Goal: Task Accomplishment & Management: Manage account settings

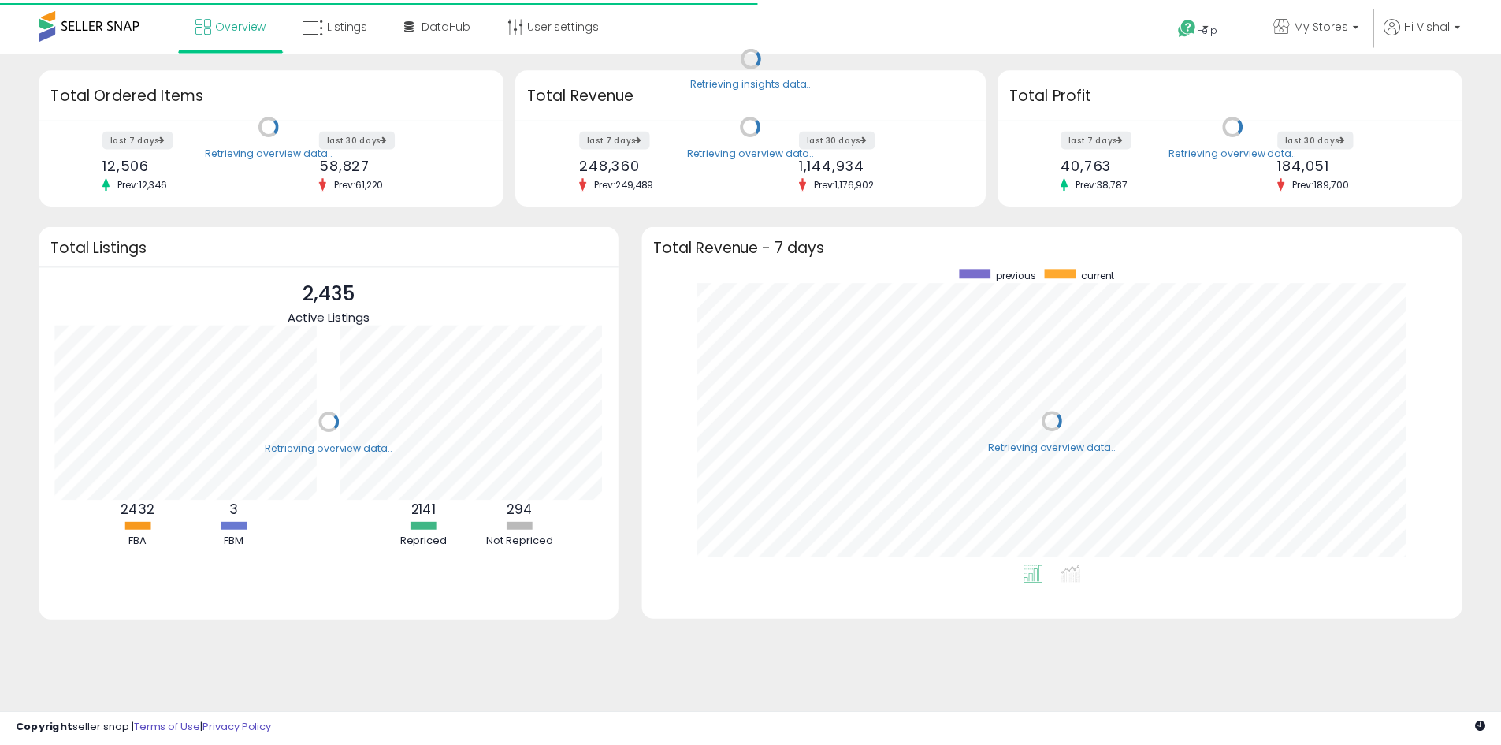
scroll to position [298, 795]
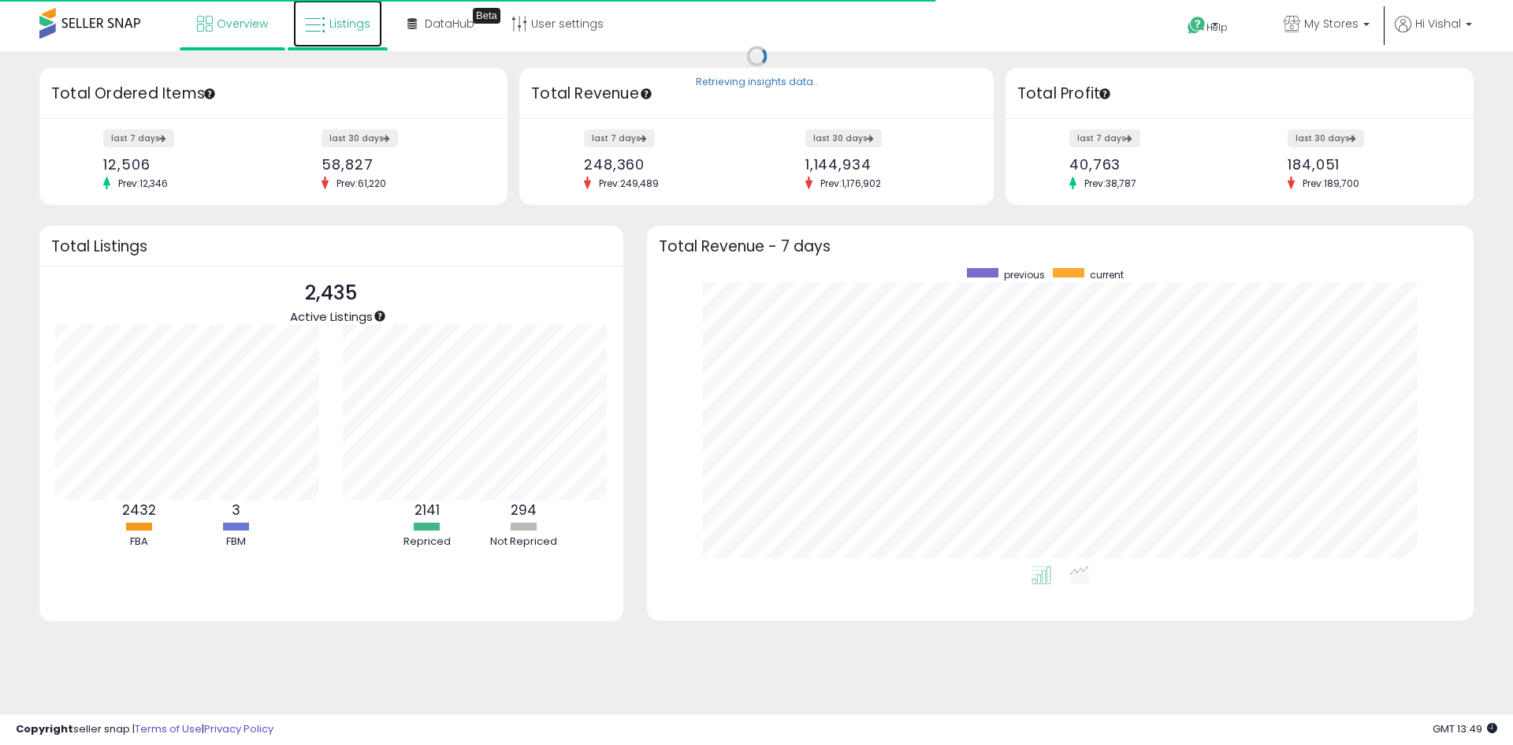
click at [337, 26] on span "Listings" at bounding box center [349, 24] width 41 height 16
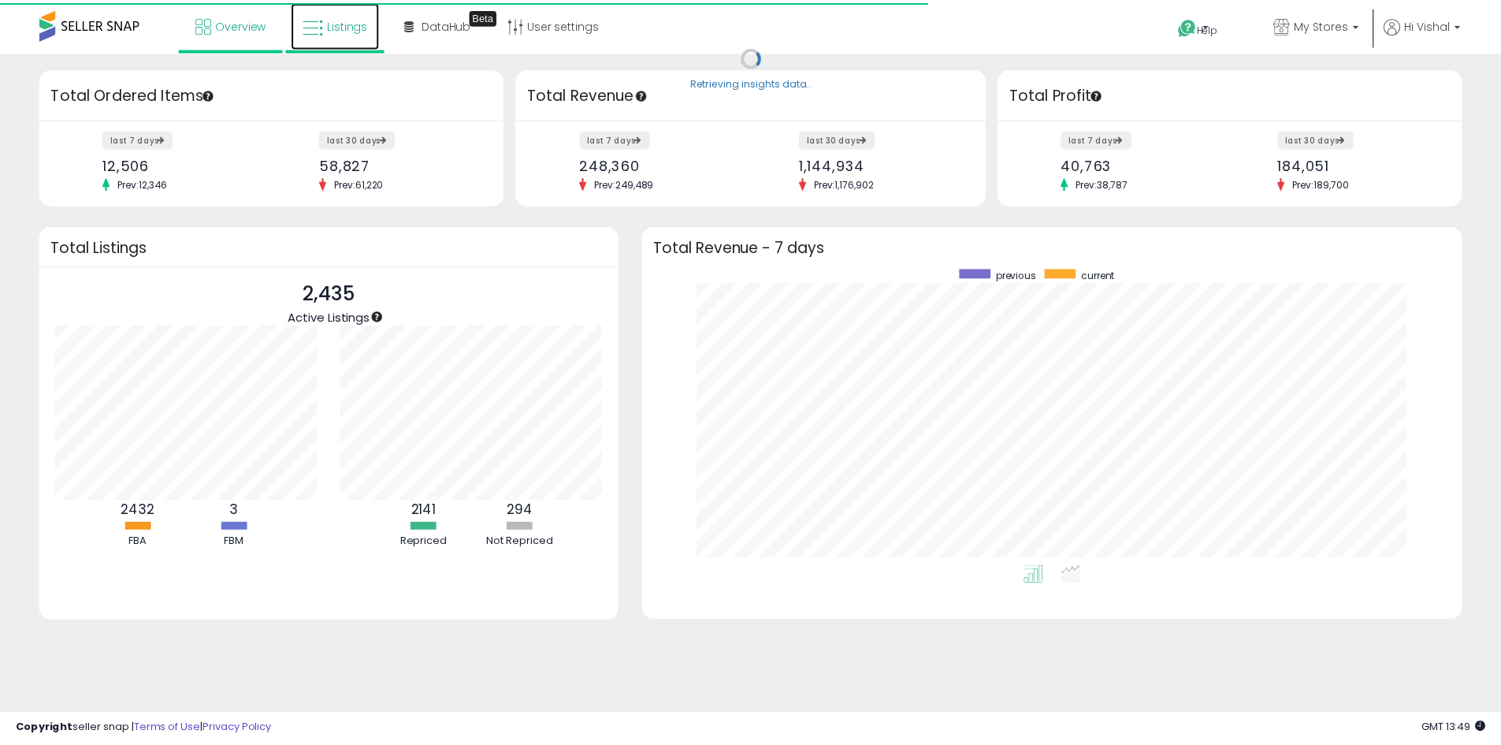
scroll to position [0, 0]
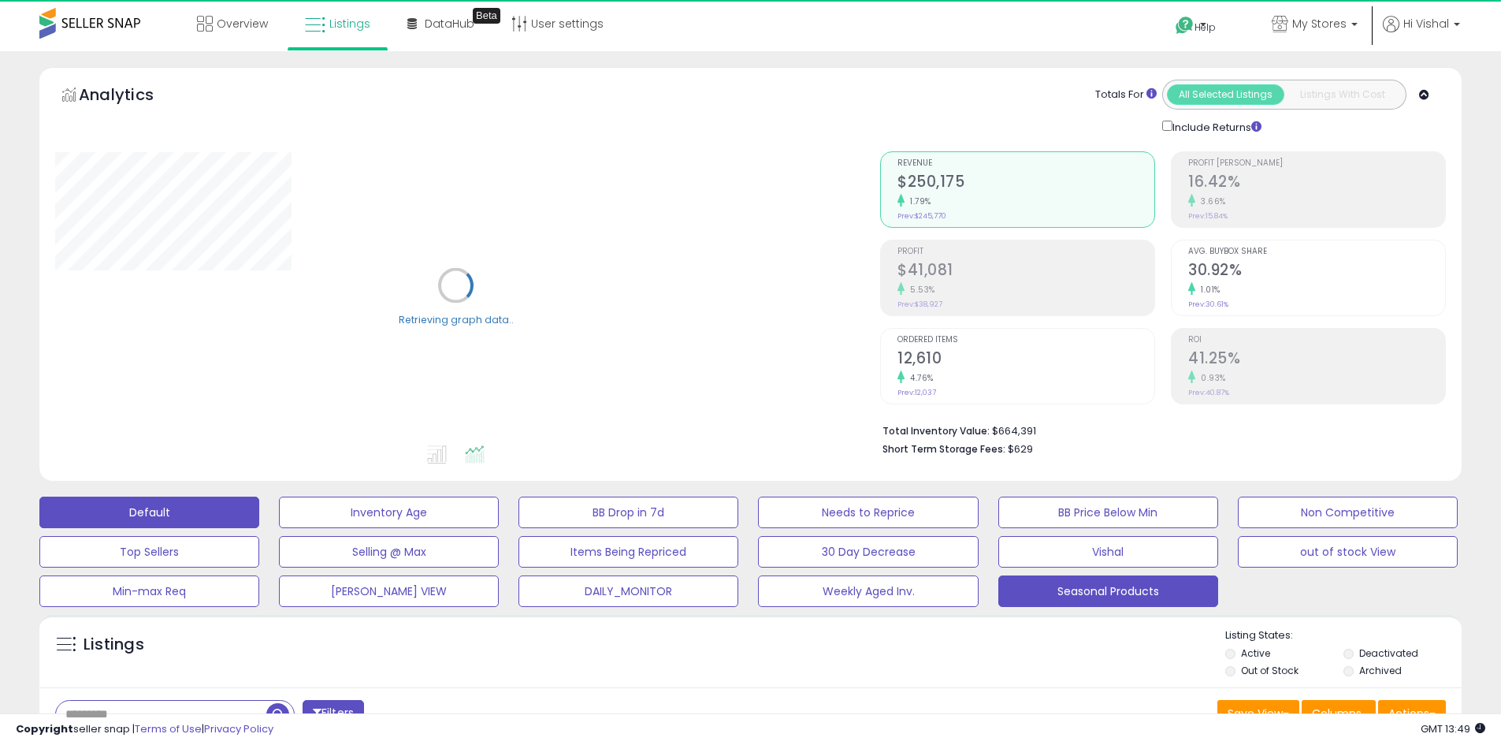
click at [1160, 599] on button "Seasonal Products" at bounding box center [1109, 591] width 220 height 32
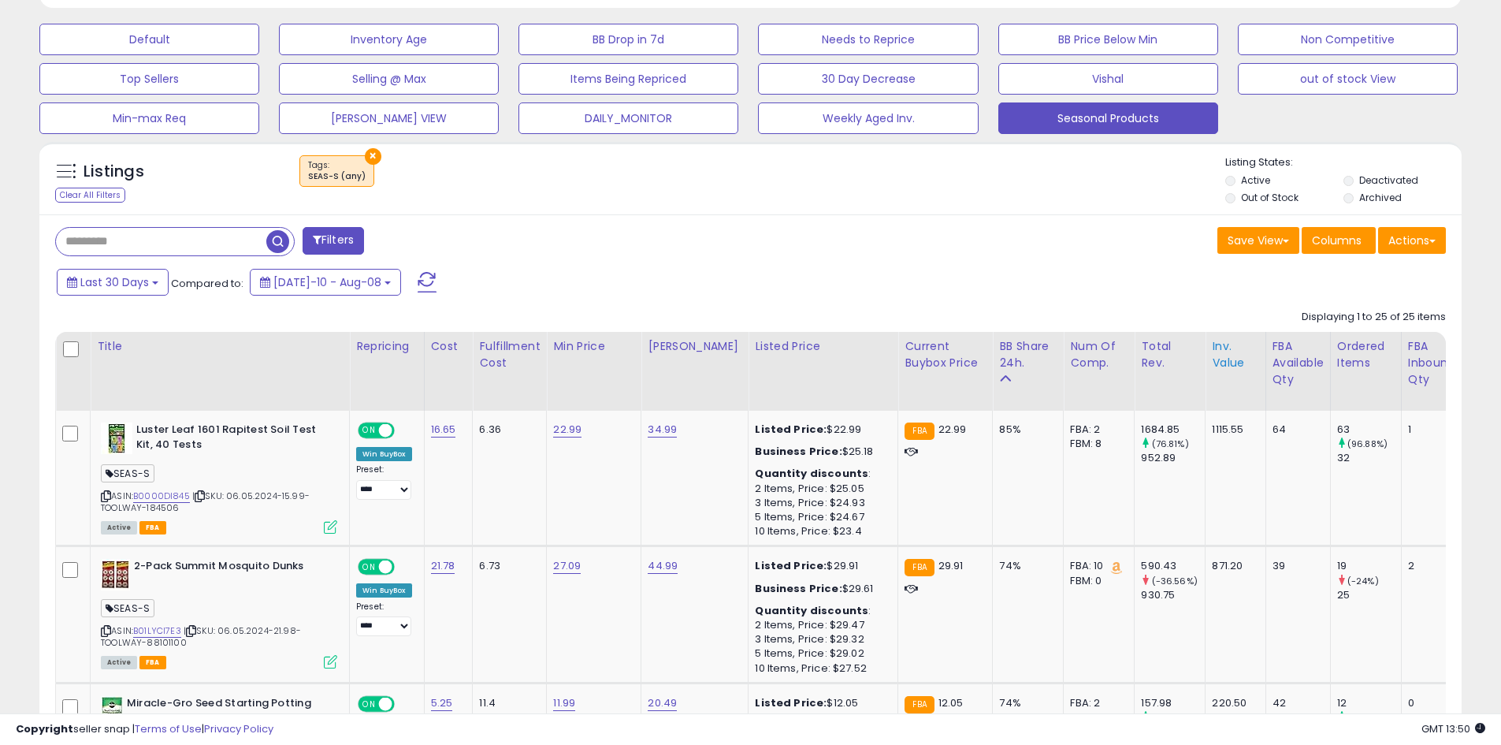
scroll to position [323, 825]
click at [1232, 345] on div "Inv. value" at bounding box center [1235, 354] width 47 height 33
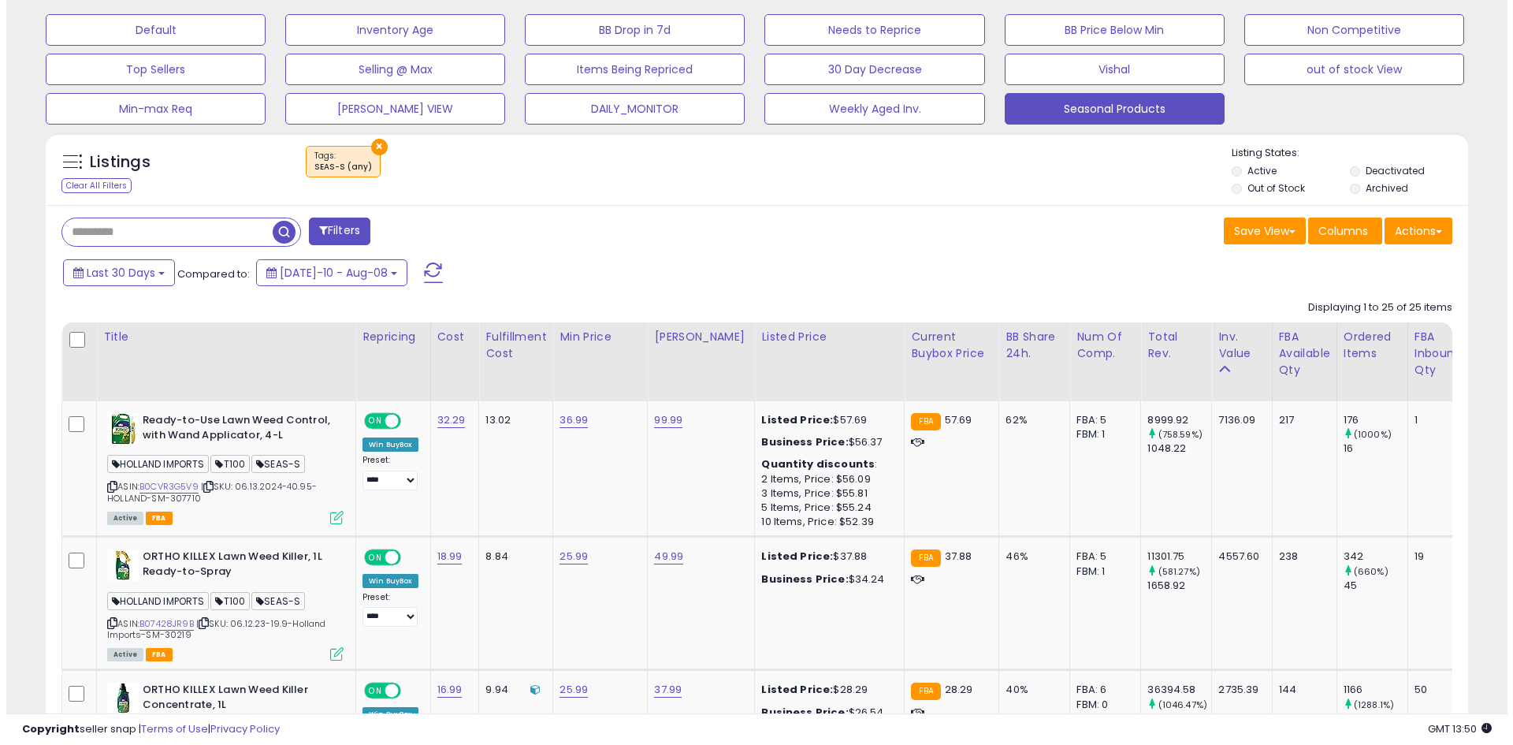
scroll to position [631, 0]
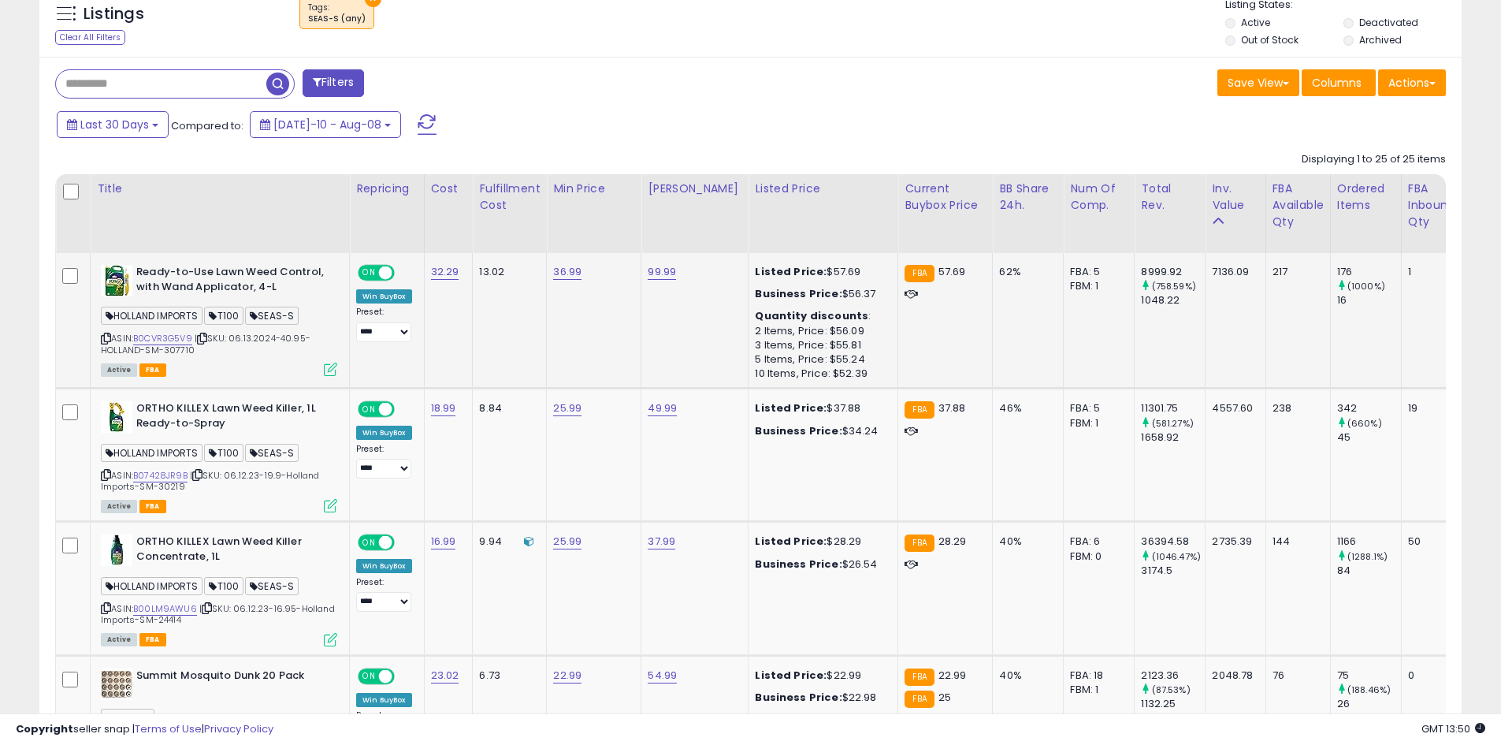
click at [327, 372] on icon at bounding box center [330, 369] width 13 height 13
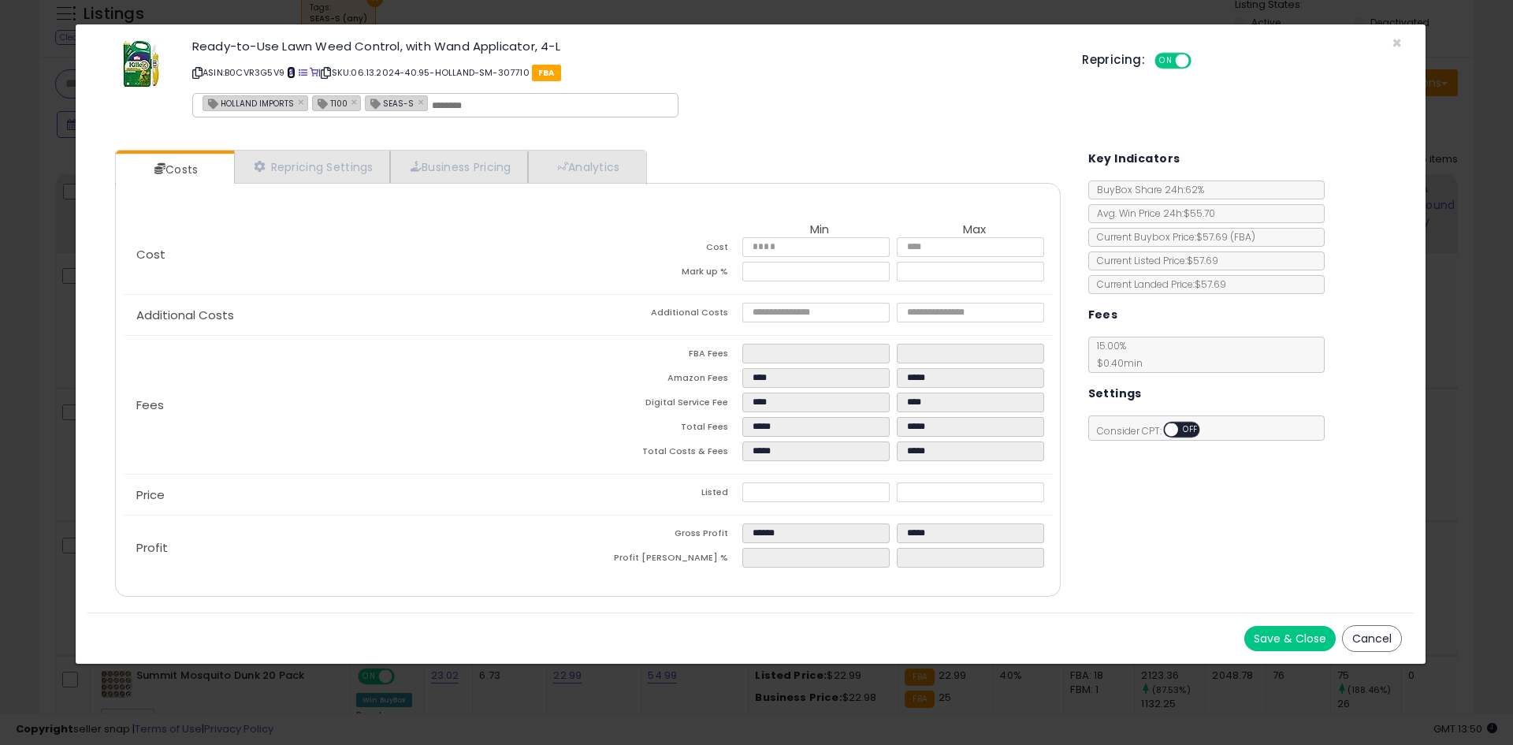
click at [293, 69] on span at bounding box center [291, 73] width 9 height 9
click at [318, 153] on link "Repricing Settings" at bounding box center [312, 167] width 156 height 32
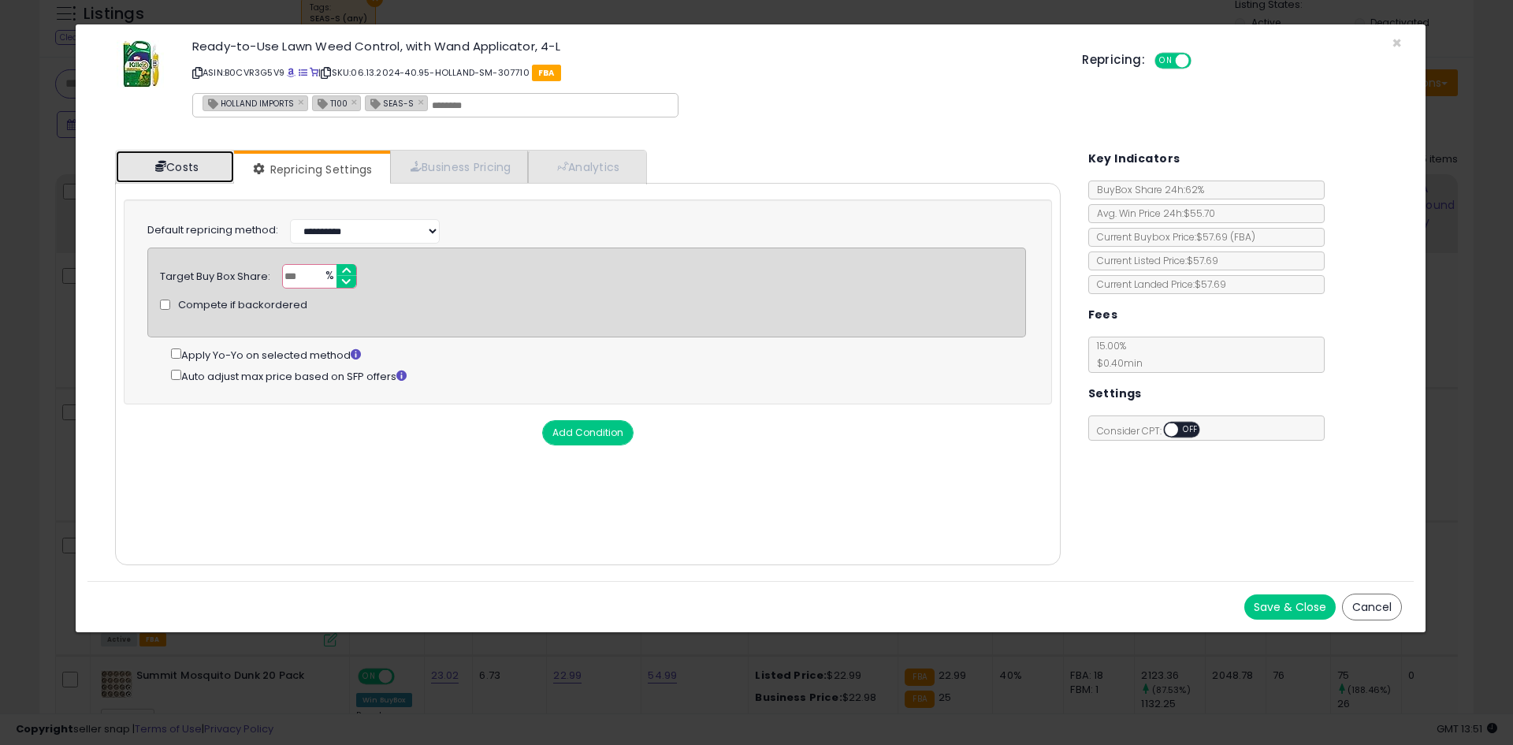
click at [195, 174] on link "Costs" at bounding box center [175, 167] width 118 height 32
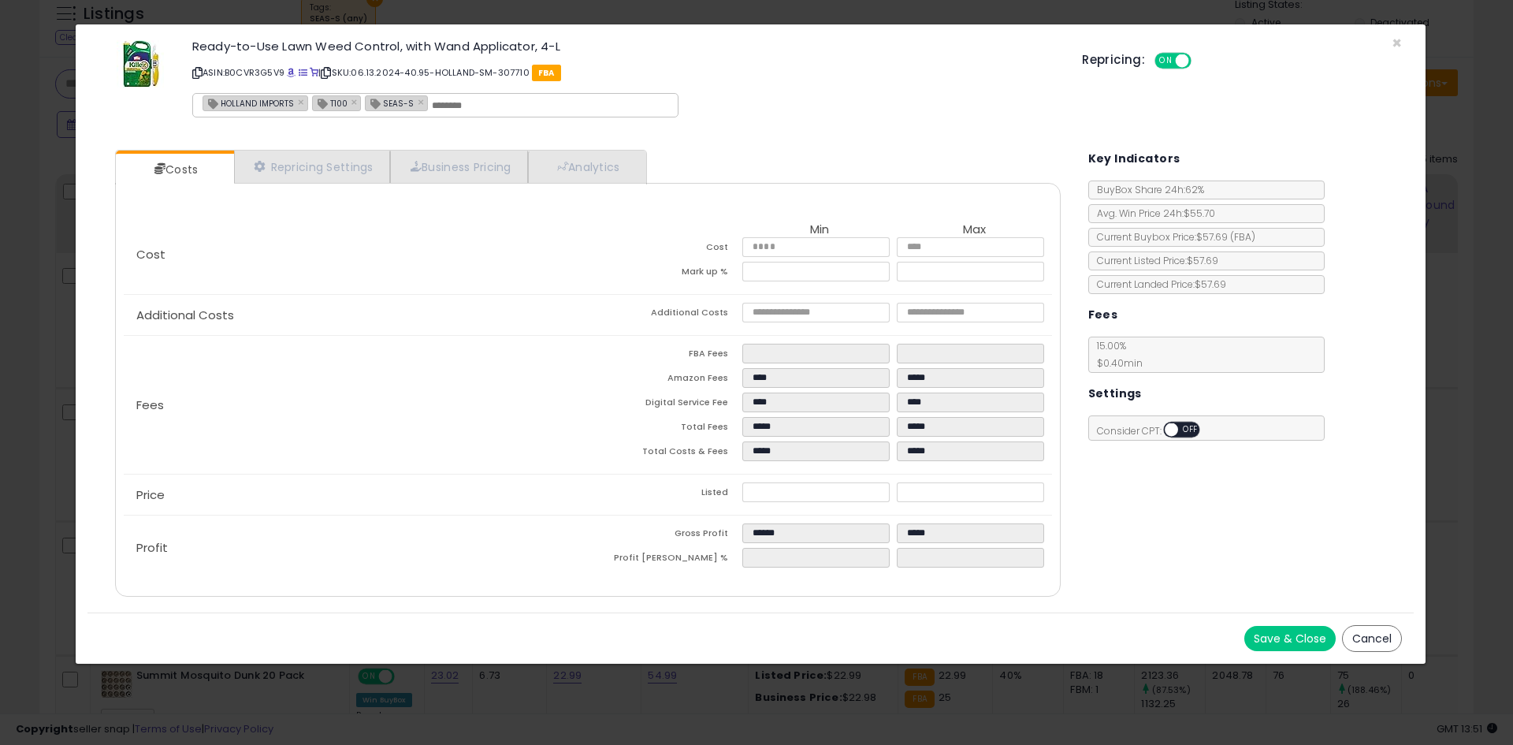
click at [1396, 633] on button "Cancel" at bounding box center [1372, 638] width 60 height 27
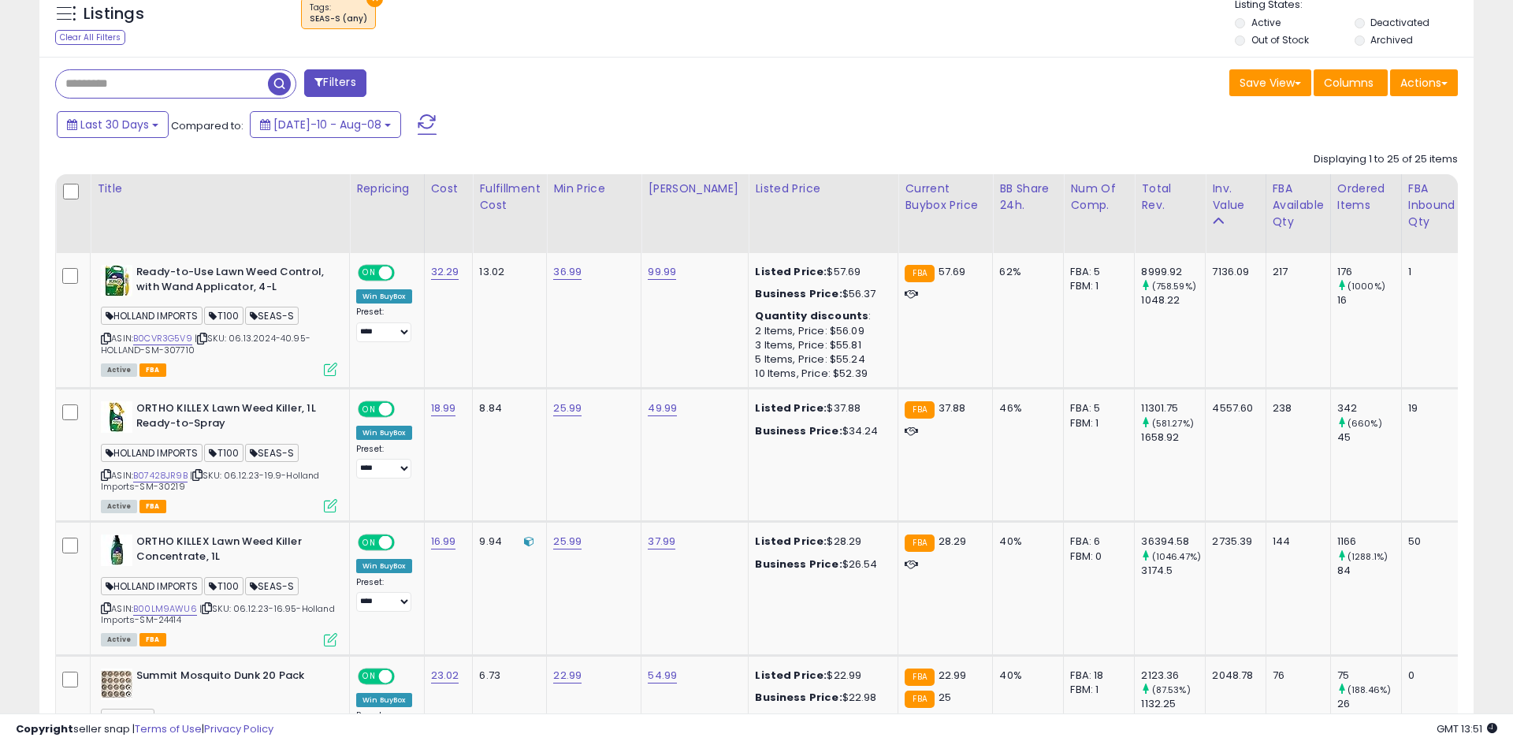
scroll to position [787853, 787351]
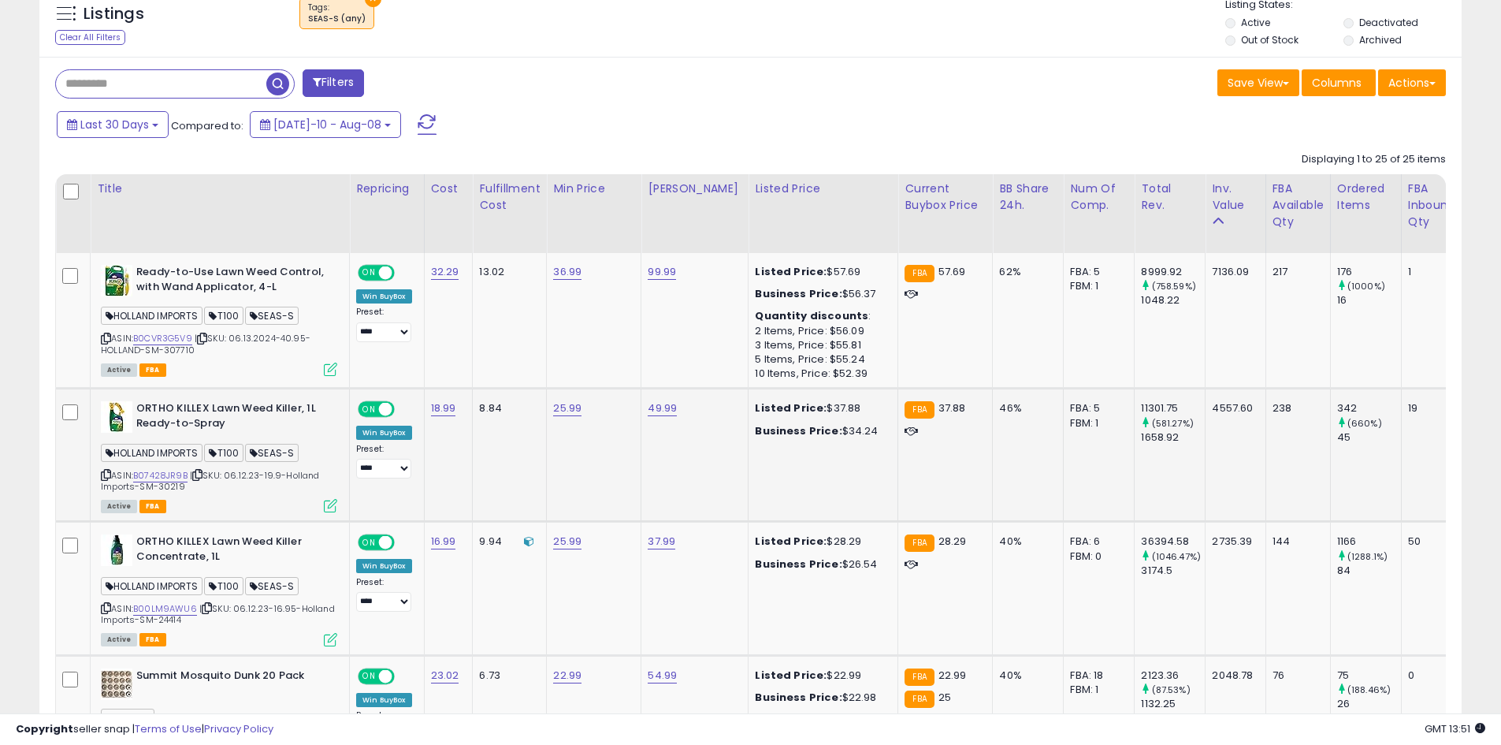
click at [328, 507] on icon at bounding box center [330, 505] width 13 height 13
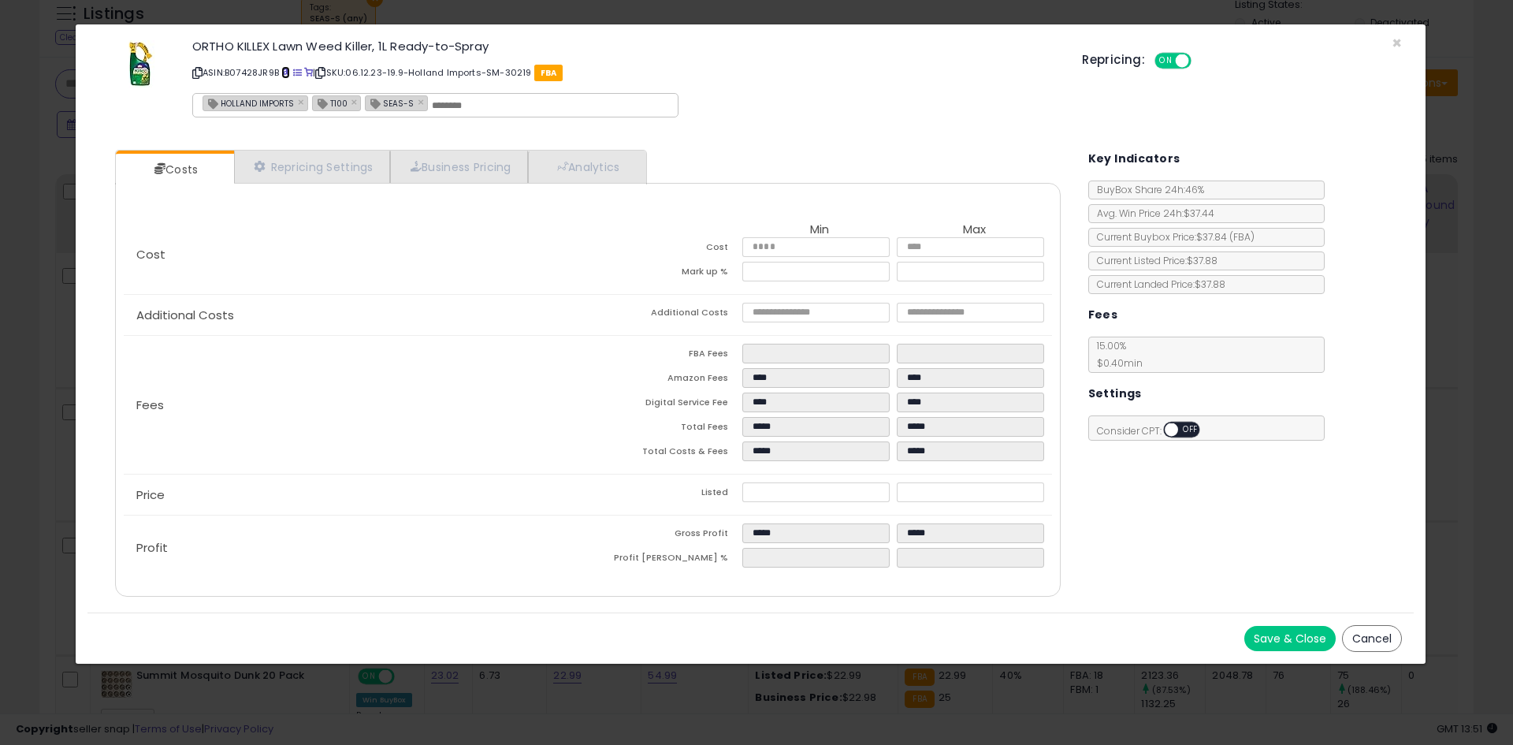
click at [288, 77] on link at bounding box center [285, 72] width 9 height 13
click at [291, 184] on div "Cost Min Max Cost ***** ***** Mark up % ****** ***** Additional Costs Additiona…" at bounding box center [587, 390] width 945 height 414
click at [298, 173] on link "Repricing Settings" at bounding box center [312, 167] width 156 height 32
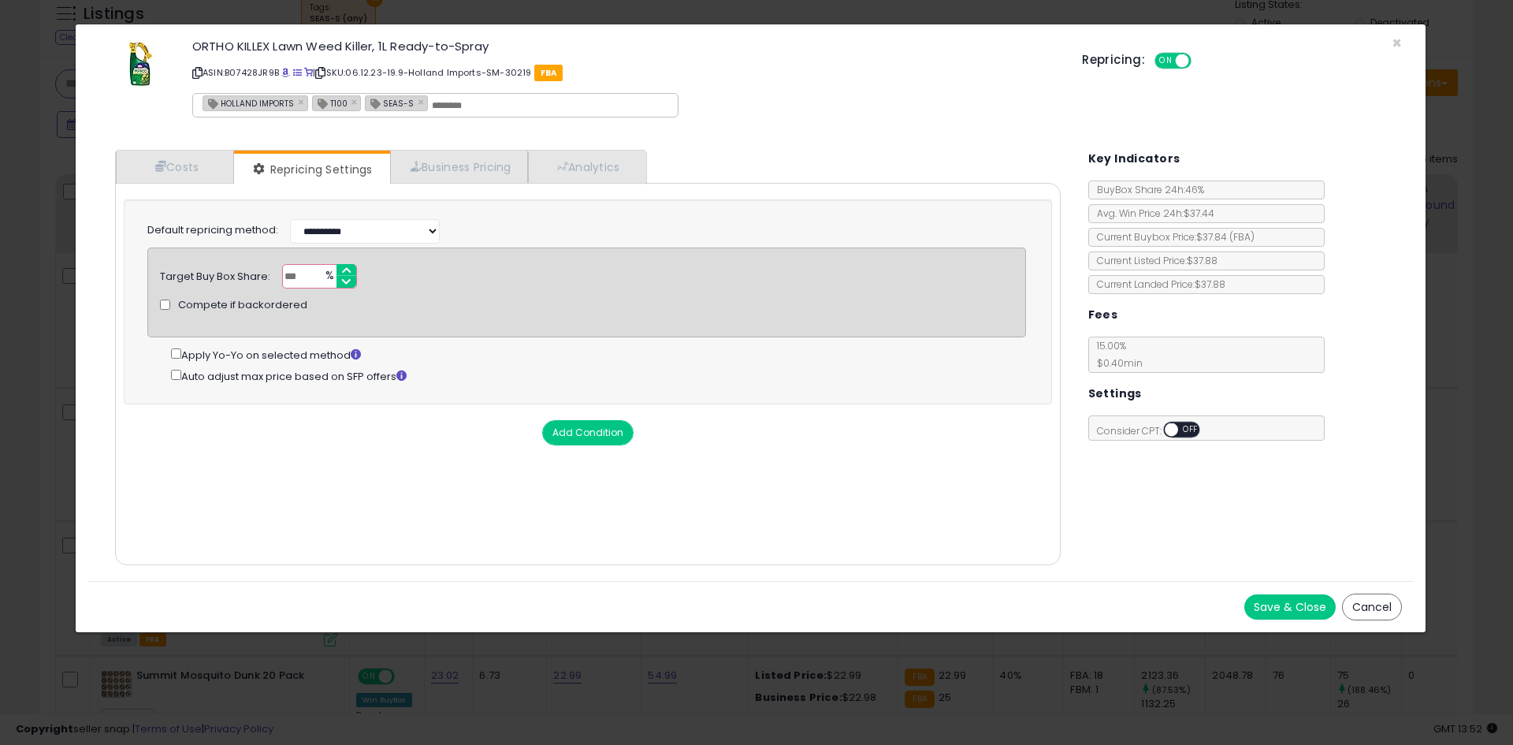
click at [305, 276] on input "**" at bounding box center [319, 276] width 75 height 24
type input "**"
click at [1266, 608] on button "Save & Close" at bounding box center [1290, 606] width 91 height 25
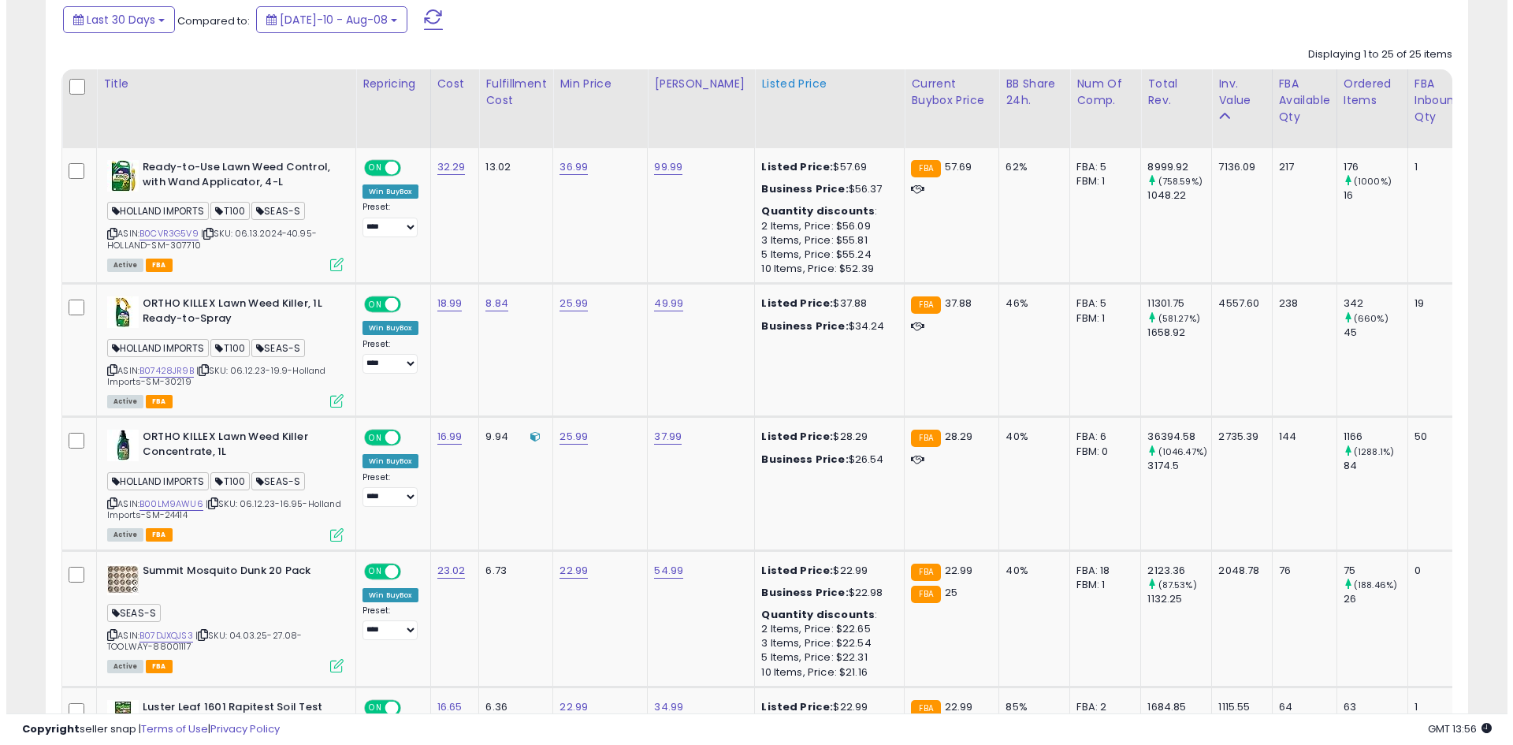
scroll to position [788, 0]
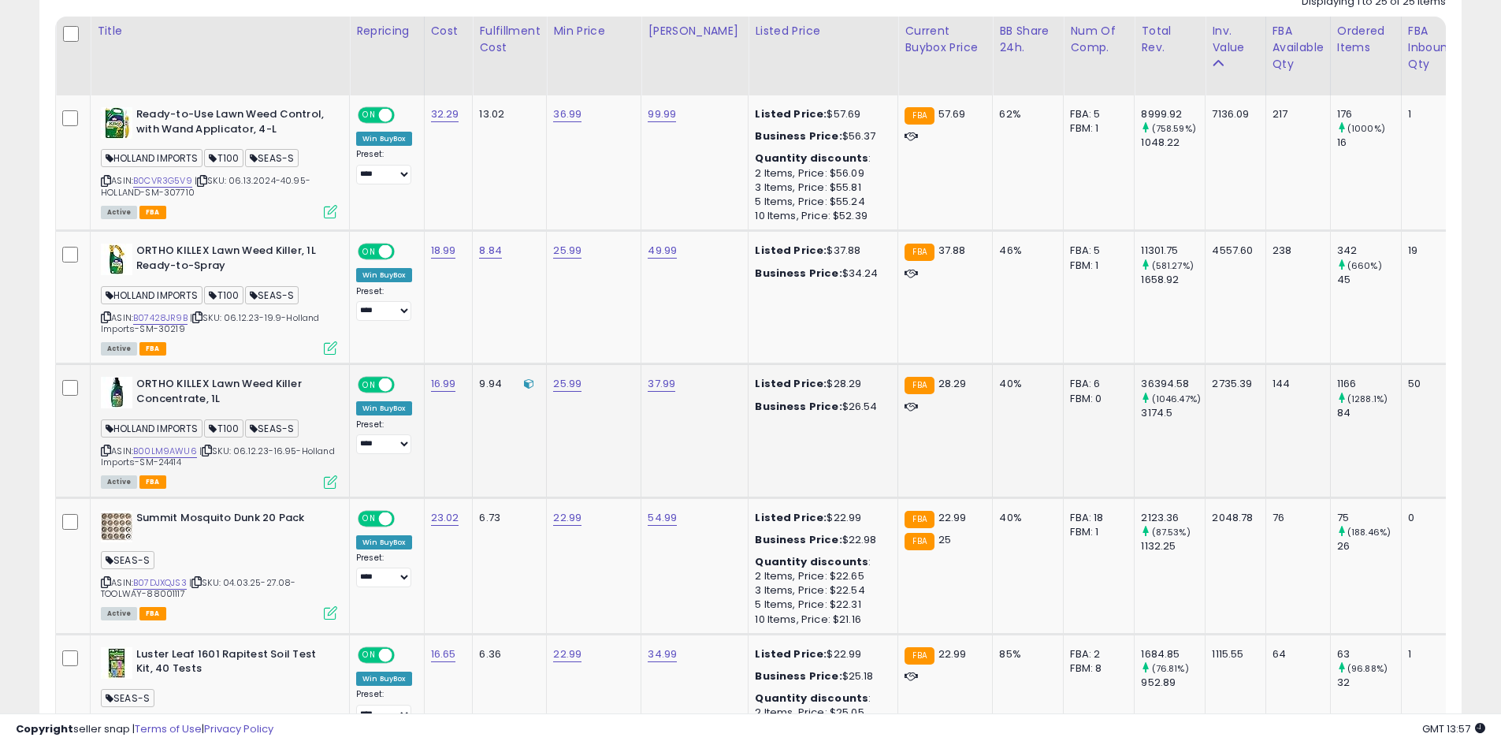
click at [323, 482] on div "Active FBA" at bounding box center [219, 480] width 236 height 11
click at [328, 483] on icon at bounding box center [330, 481] width 13 height 13
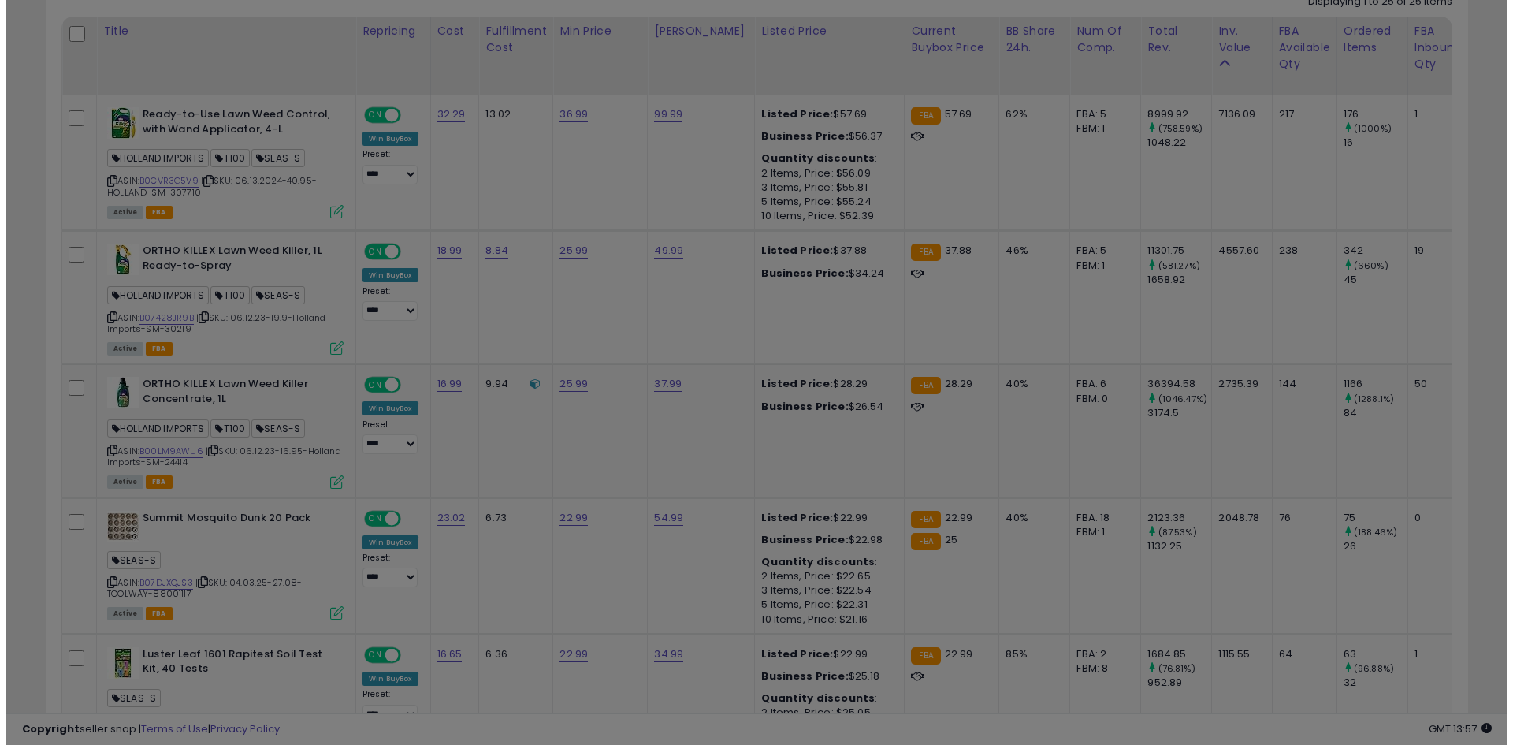
scroll to position [323, 832]
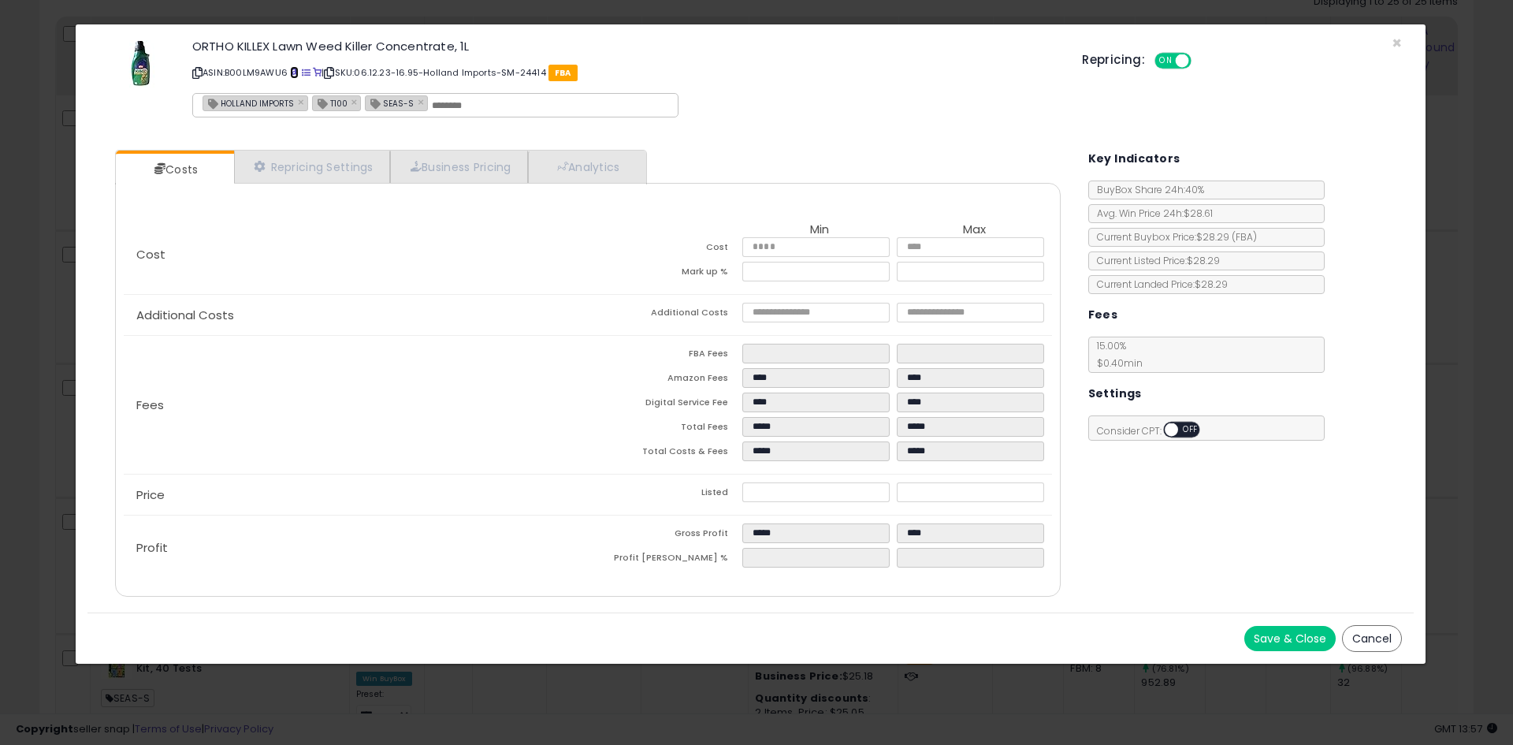
click at [294, 76] on span at bounding box center [294, 73] width 9 height 9
click at [527, 687] on div "× Close ORTHO KILLEX Lawn Weed Killer Concentrate, 1L ASIN: B00LM9AWU6 | SKU: 0…" at bounding box center [756, 372] width 1513 height 745
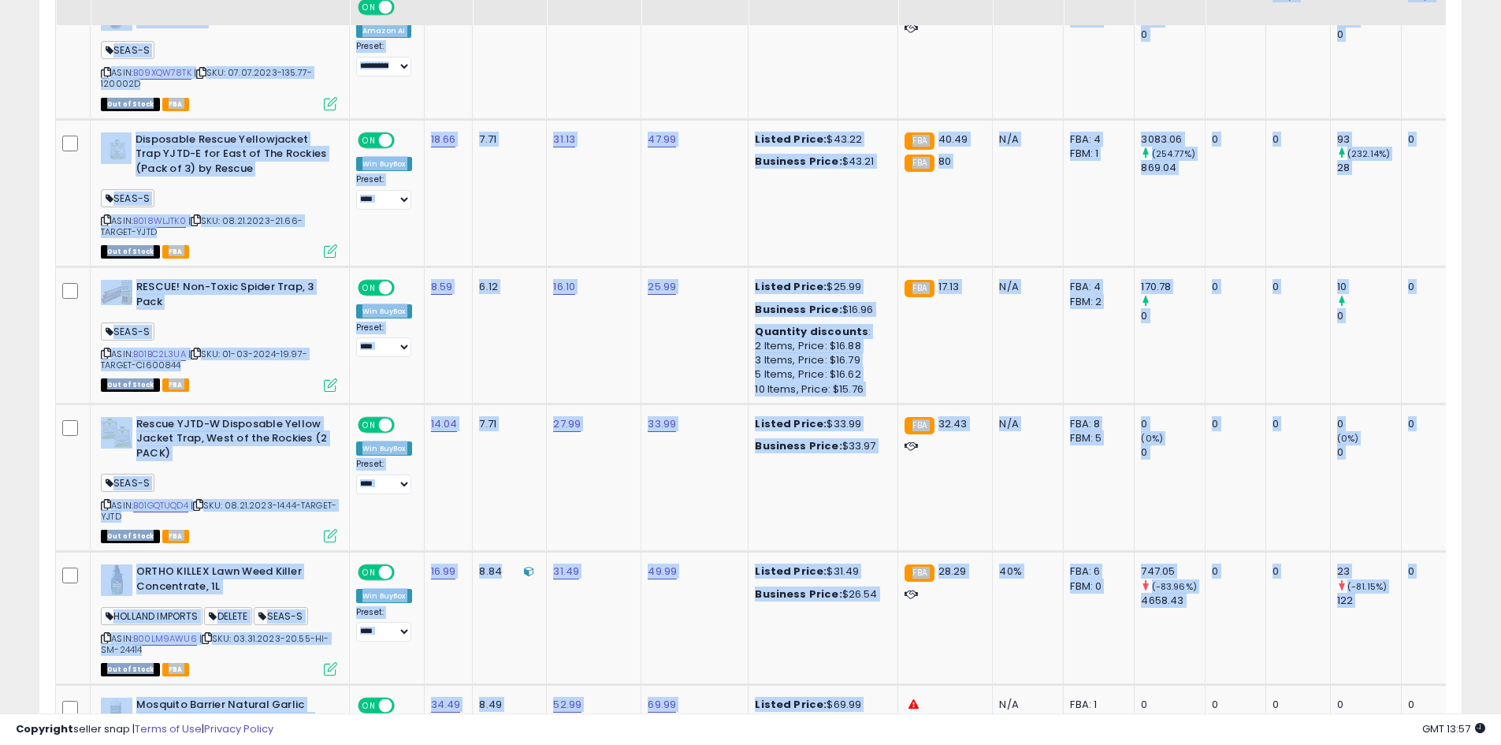
scroll to position [3722, 0]
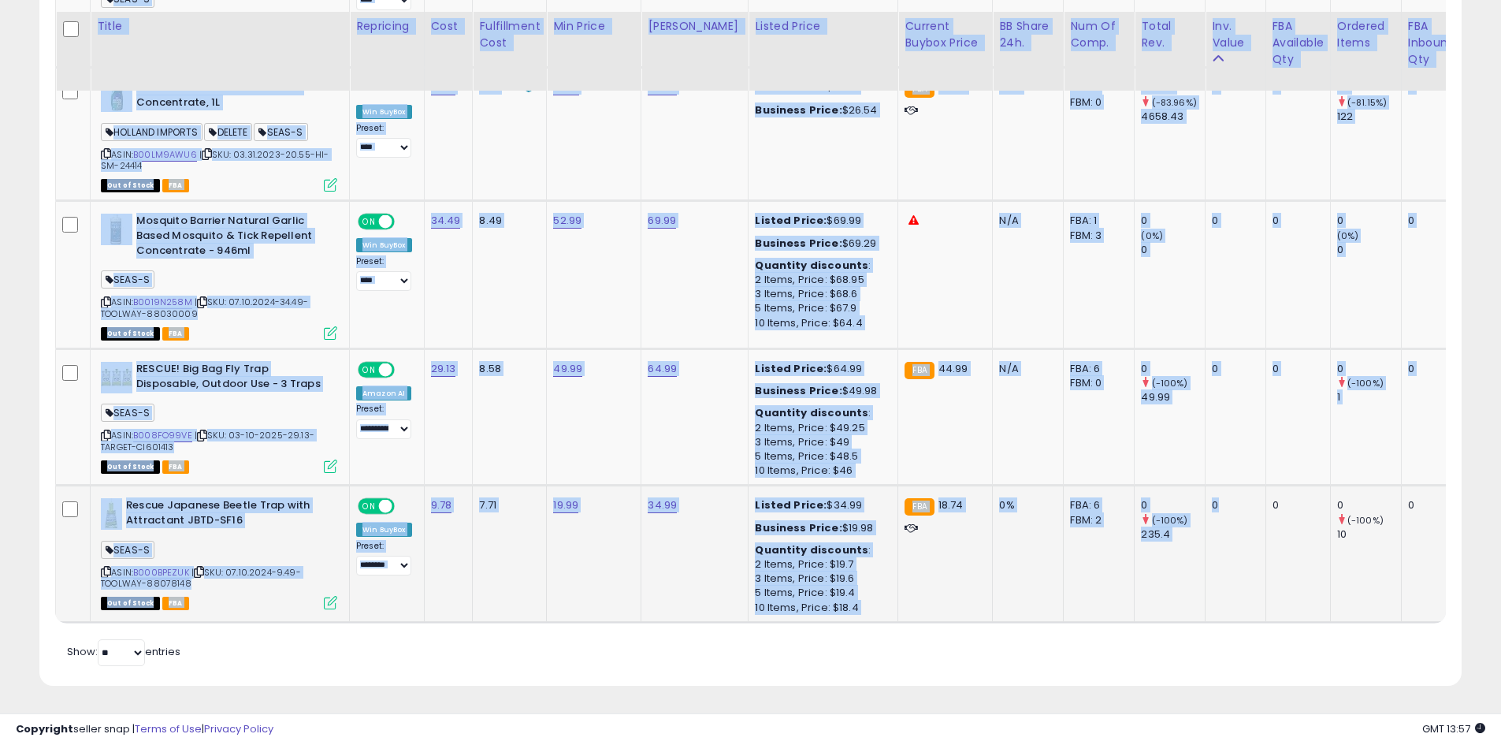
drag, startPoint x: 881, startPoint y: 353, endPoint x: 1230, endPoint y: 552, distance: 401.0
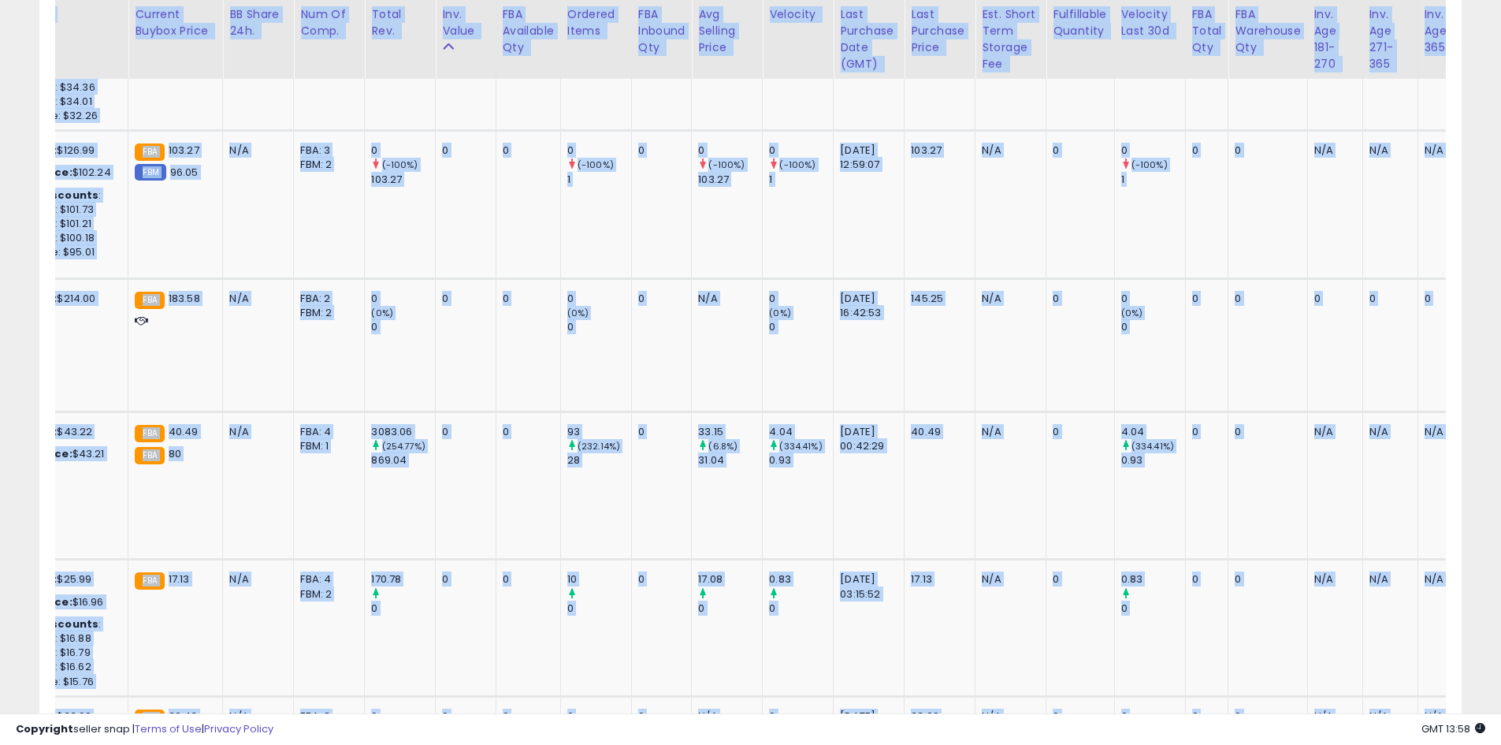
scroll to position [0, 784]
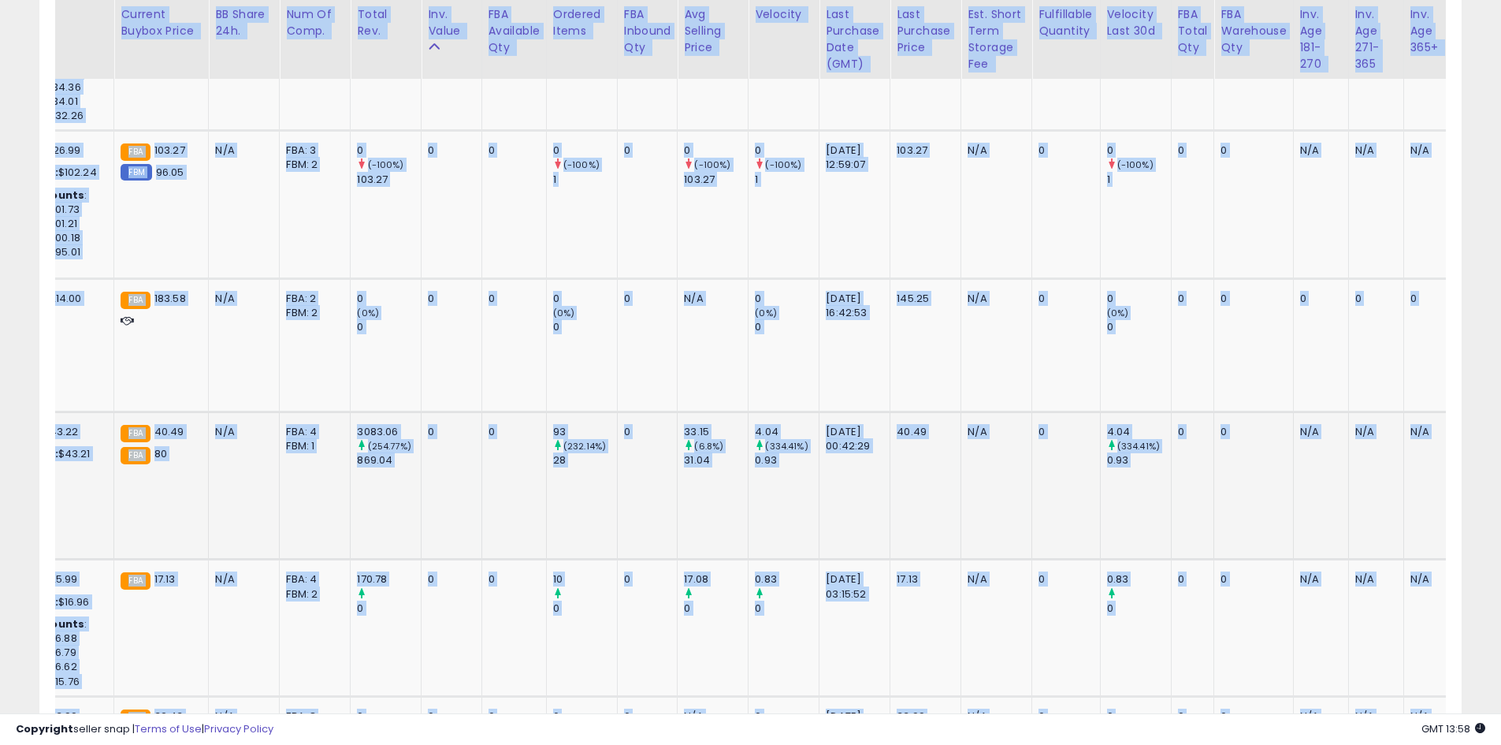
copy div "Lorem Ipsumdolo Sitam: $03,636 Conse Adip Elitsed Doei: T/I Utlabor Etdolorem A…"
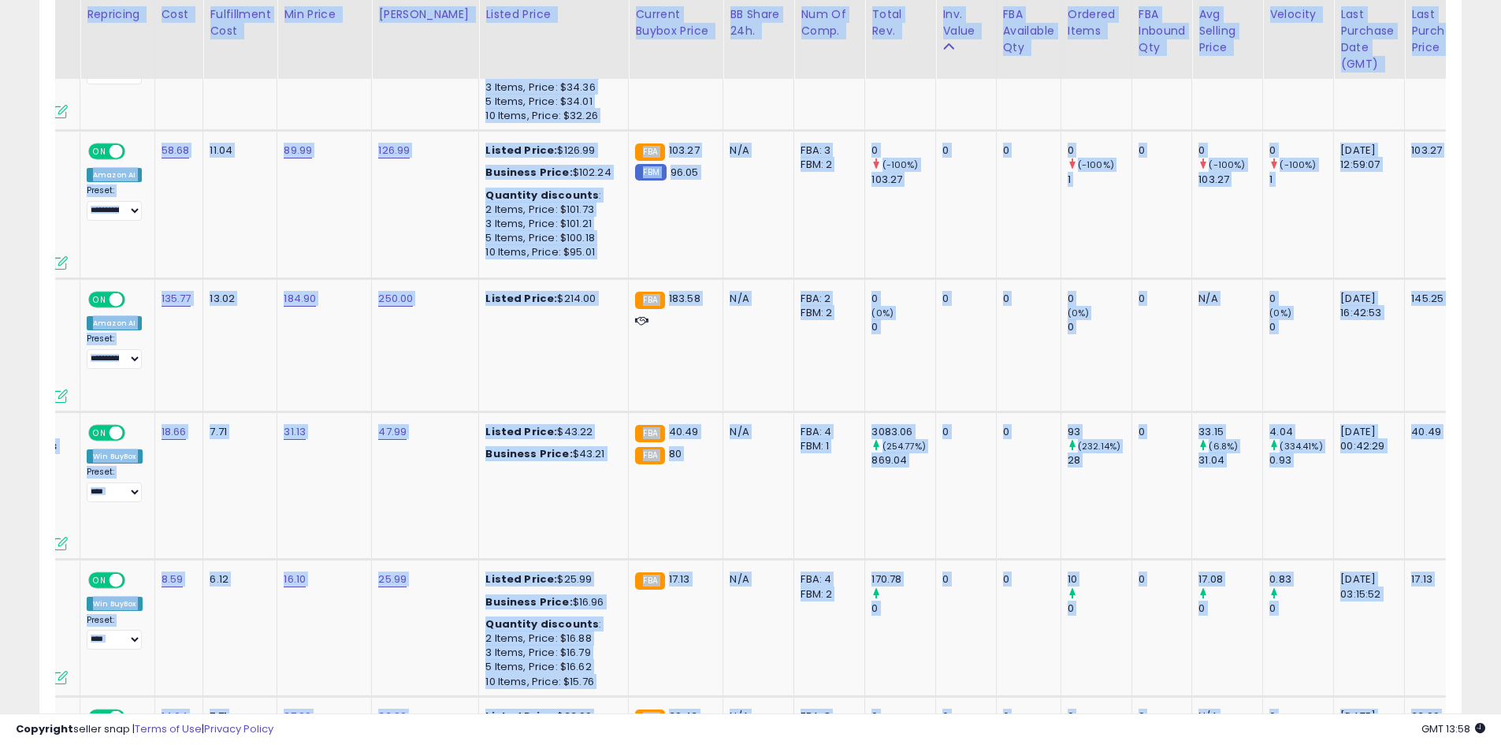
scroll to position [0, 0]
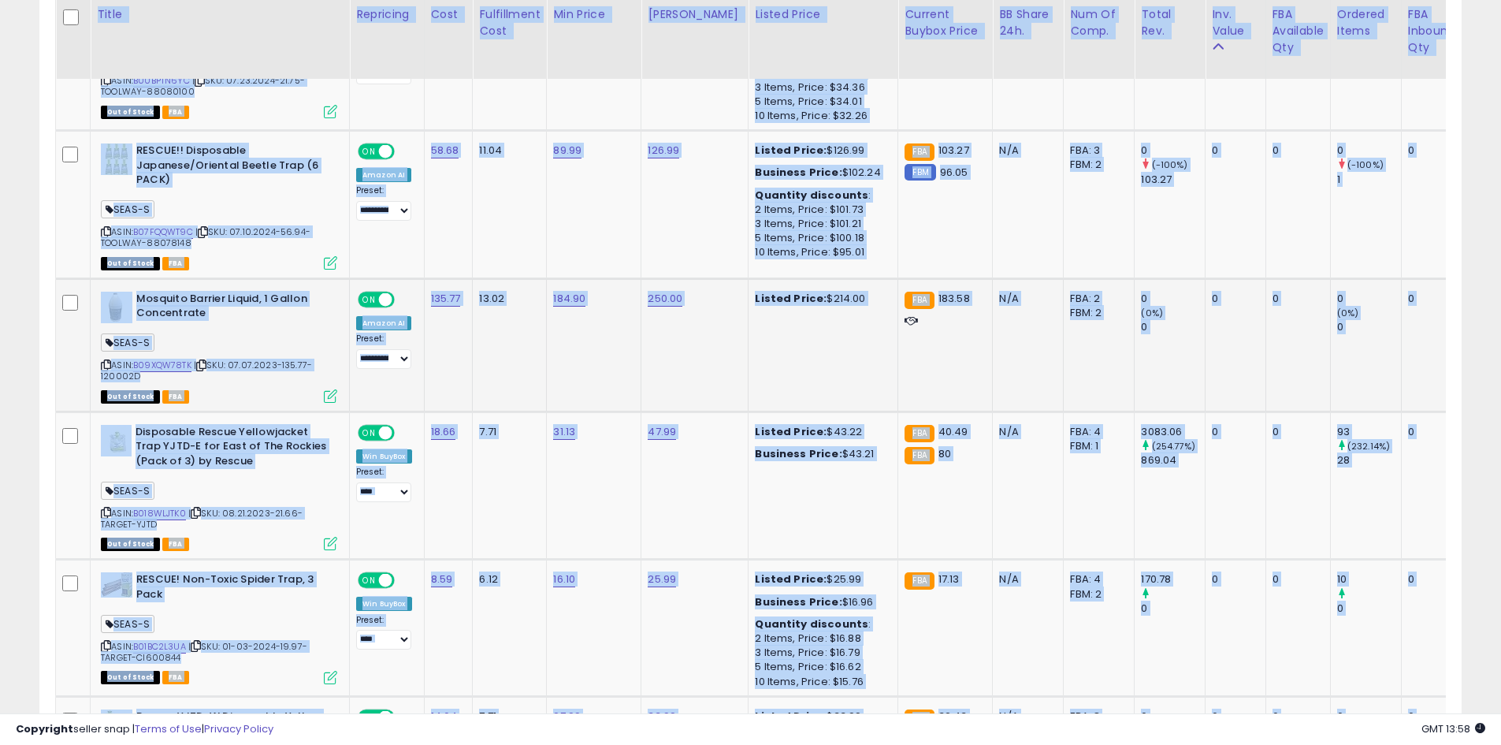
click at [482, 381] on td "13.02" at bounding box center [510, 344] width 74 height 133
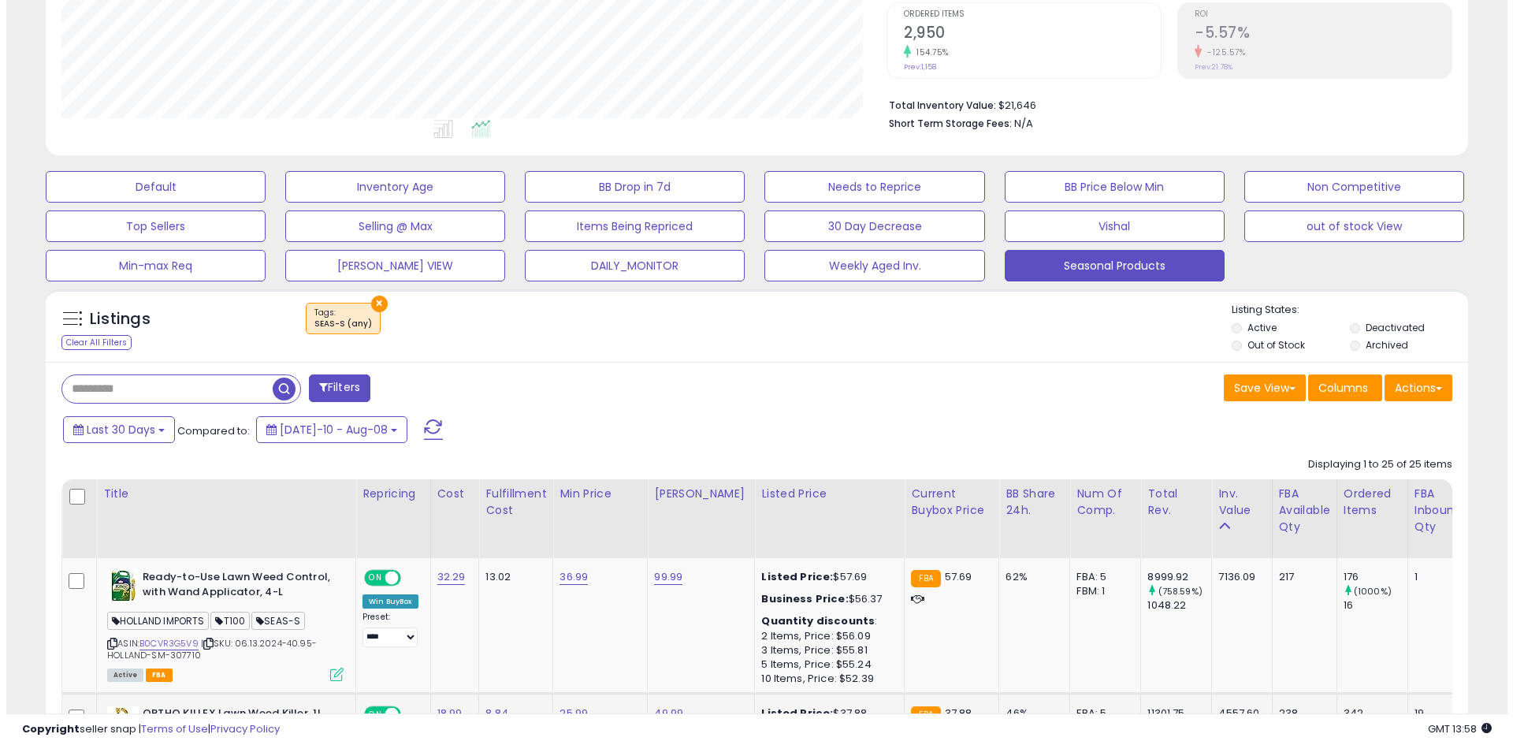
scroll to position [631, 0]
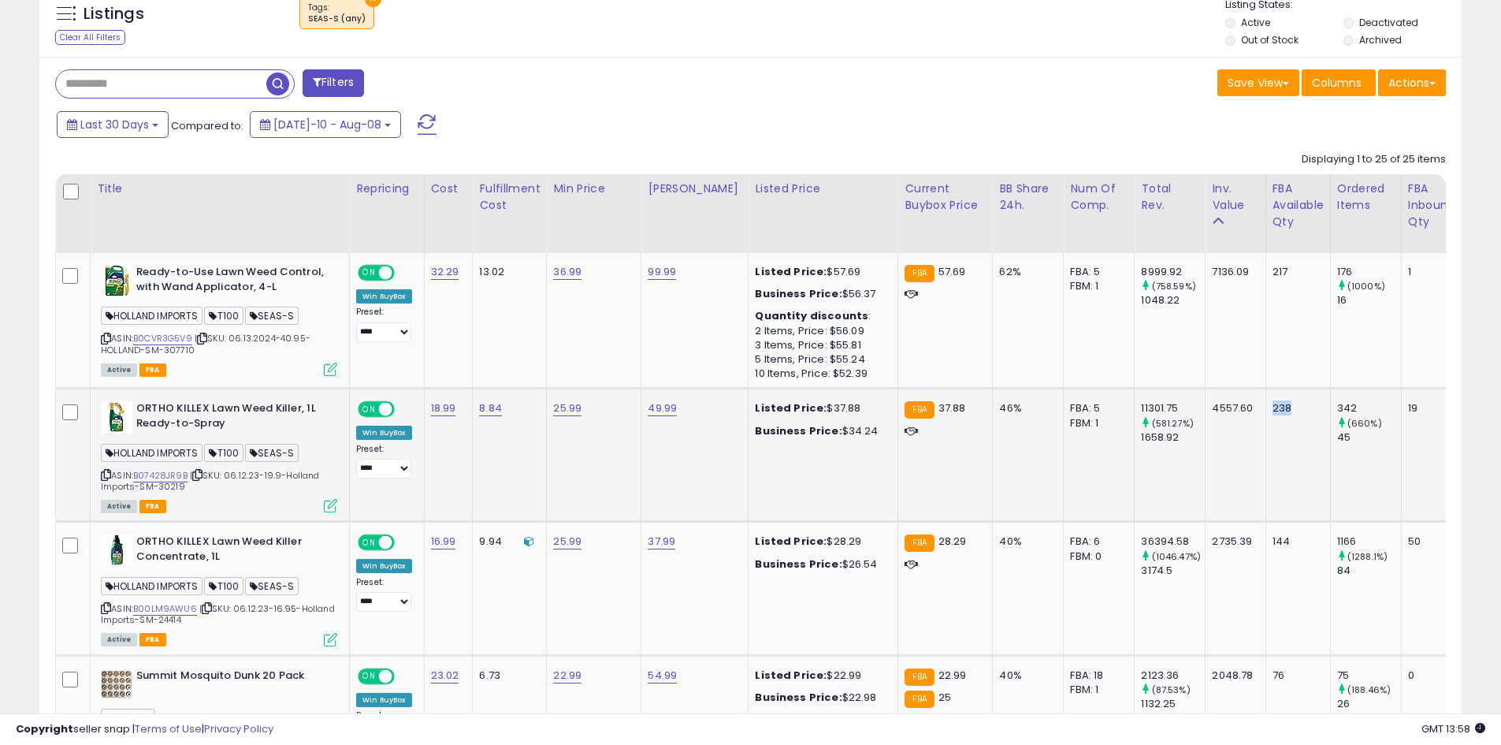
drag, startPoint x: 1252, startPoint y: 406, endPoint x: 1297, endPoint y: 417, distance: 45.5
click at [1297, 417] on td "238" at bounding box center [1298, 455] width 65 height 133
drag, startPoint x: 1260, startPoint y: 541, endPoint x: 1304, endPoint y: 554, distance: 45.1
click at [1304, 554] on td "144" at bounding box center [1298, 588] width 65 height 133
click at [1286, 587] on td "144" at bounding box center [1298, 588] width 65 height 133
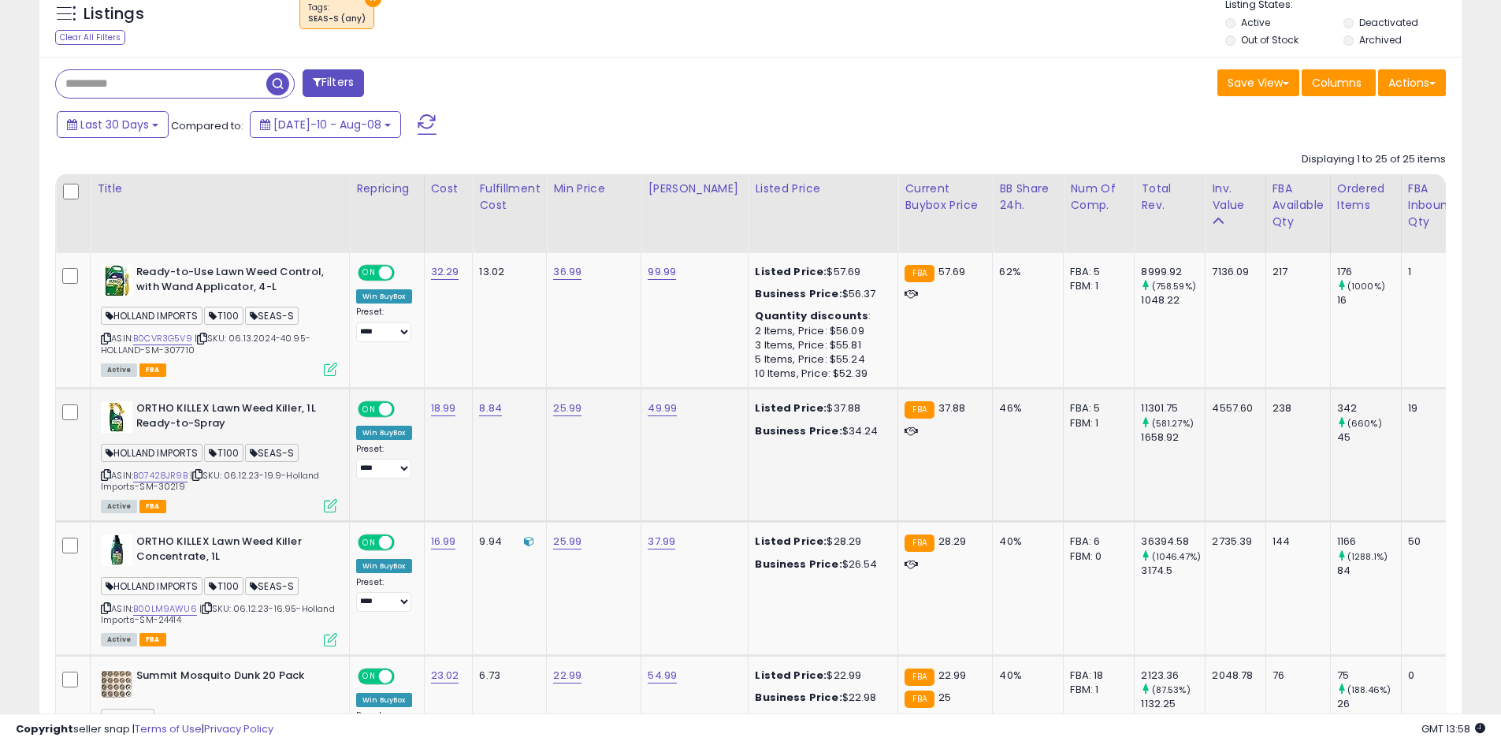
click at [327, 508] on icon at bounding box center [330, 505] width 13 height 13
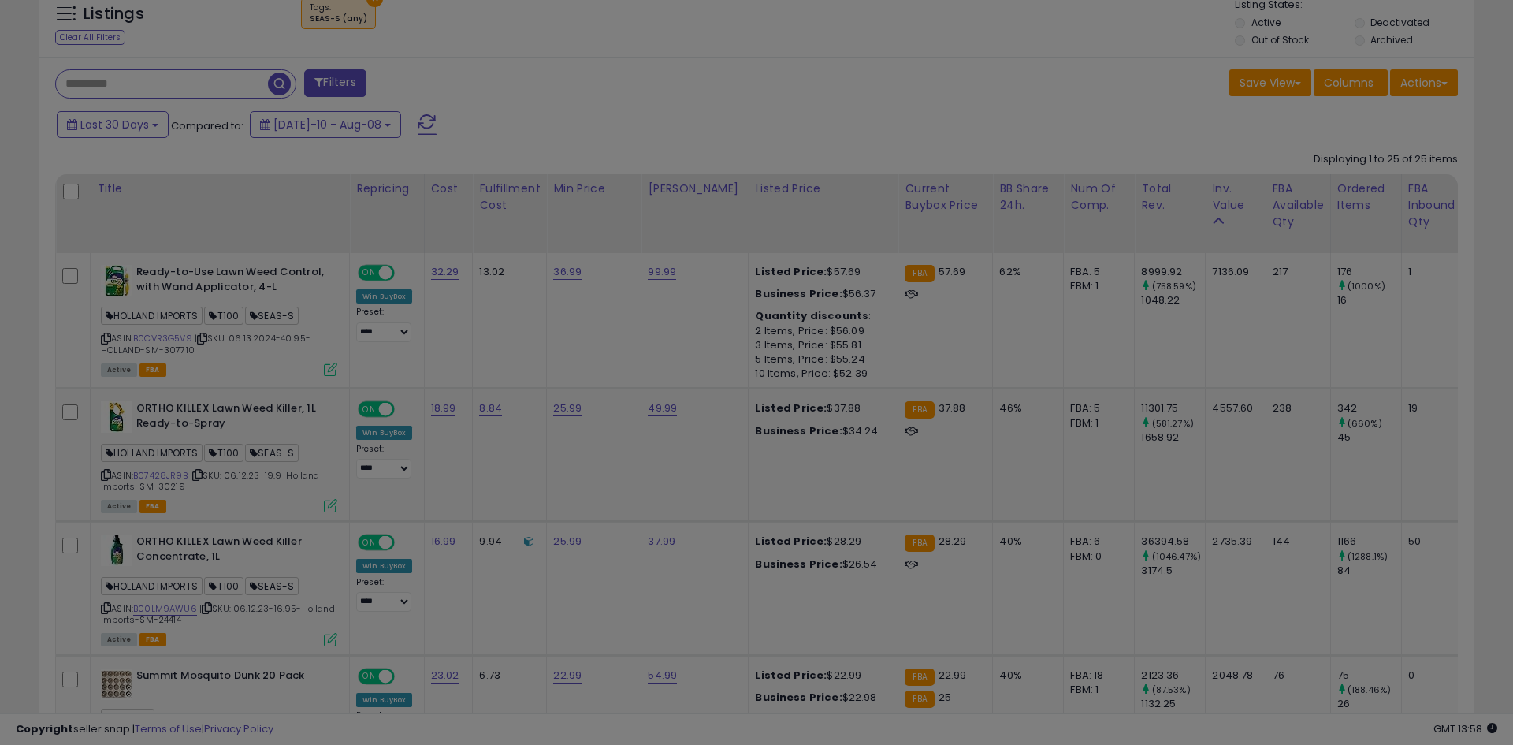
scroll to position [323, 832]
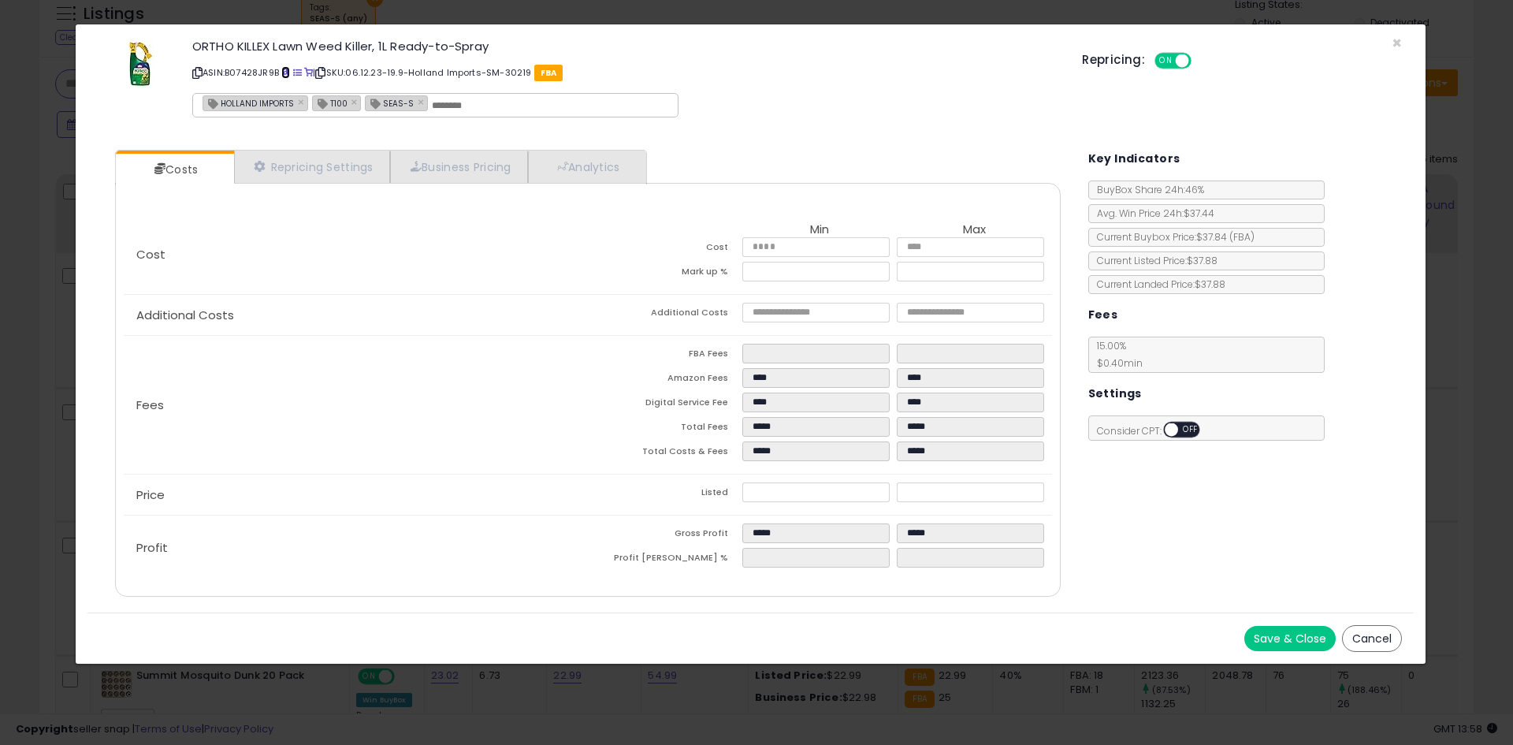
click at [289, 74] on span at bounding box center [285, 73] width 9 height 9
drag, startPoint x: 794, startPoint y: 492, endPoint x: 740, endPoint y: 482, distance: 55.2
click at [741, 482] on tr "Listed ***** *****" at bounding box center [820, 494] width 464 height 24
click at [1111, 542] on div "Costs Repricing Settings Business Pricing Analytics Cost" at bounding box center [750, 375] width 1326 height 474
click at [261, 167] on icon at bounding box center [260, 166] width 11 height 11
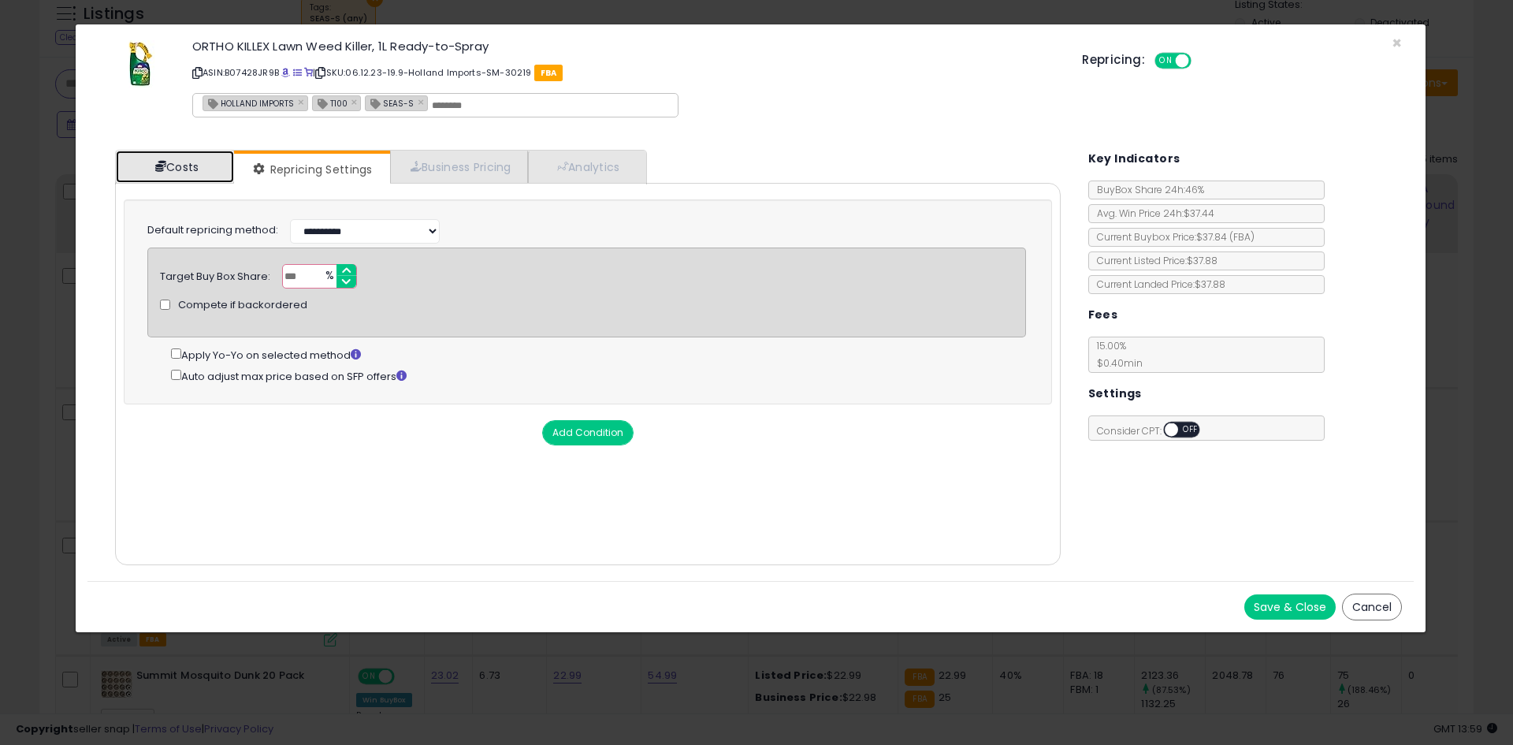
click at [175, 166] on link "Costs" at bounding box center [175, 167] width 118 height 32
